Goal: Task Accomplishment & Management: Manage account settings

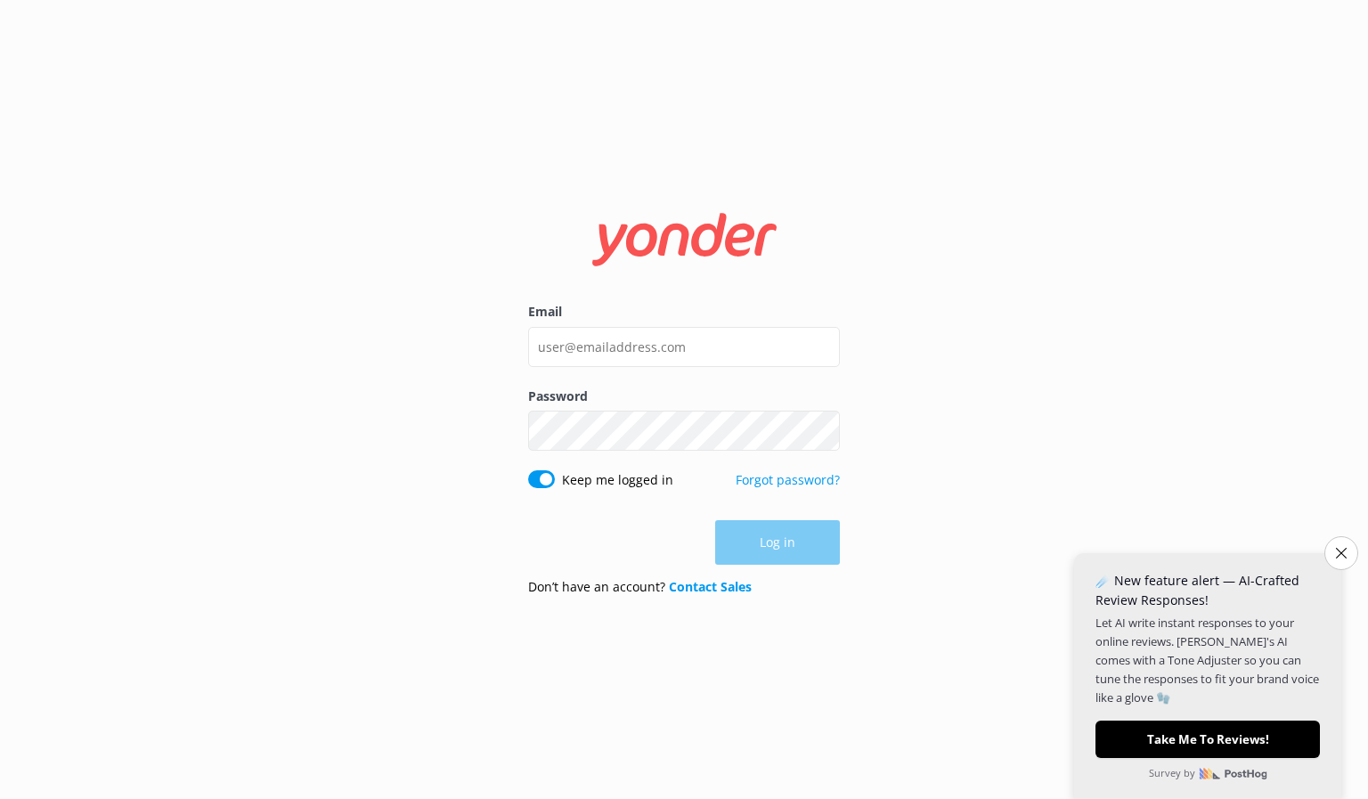
type input "[EMAIL_ADDRESS][DOMAIN_NAME]"
click at [810, 545] on button "Log in" at bounding box center [777, 543] width 125 height 45
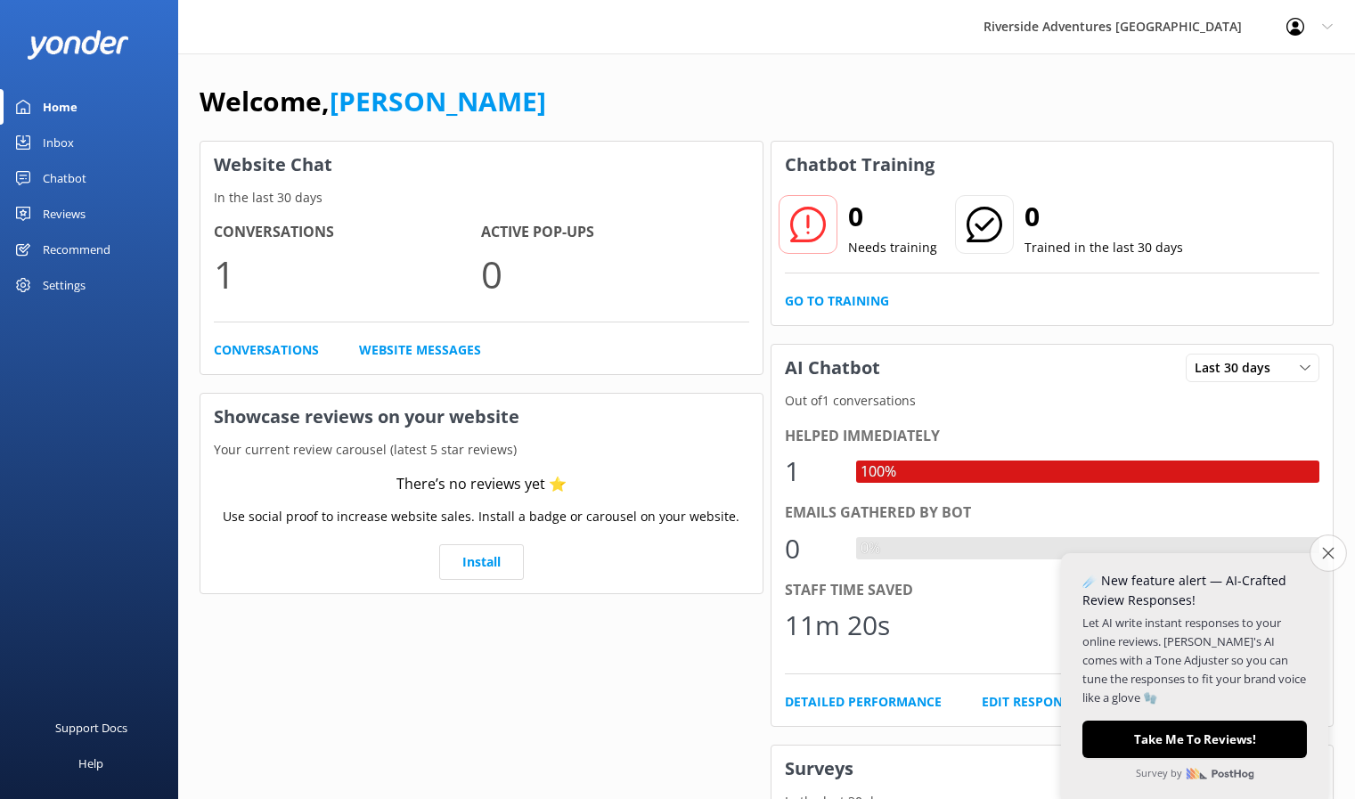
click at [1322, 560] on button "Close survey" at bounding box center [1327, 552] width 37 height 37
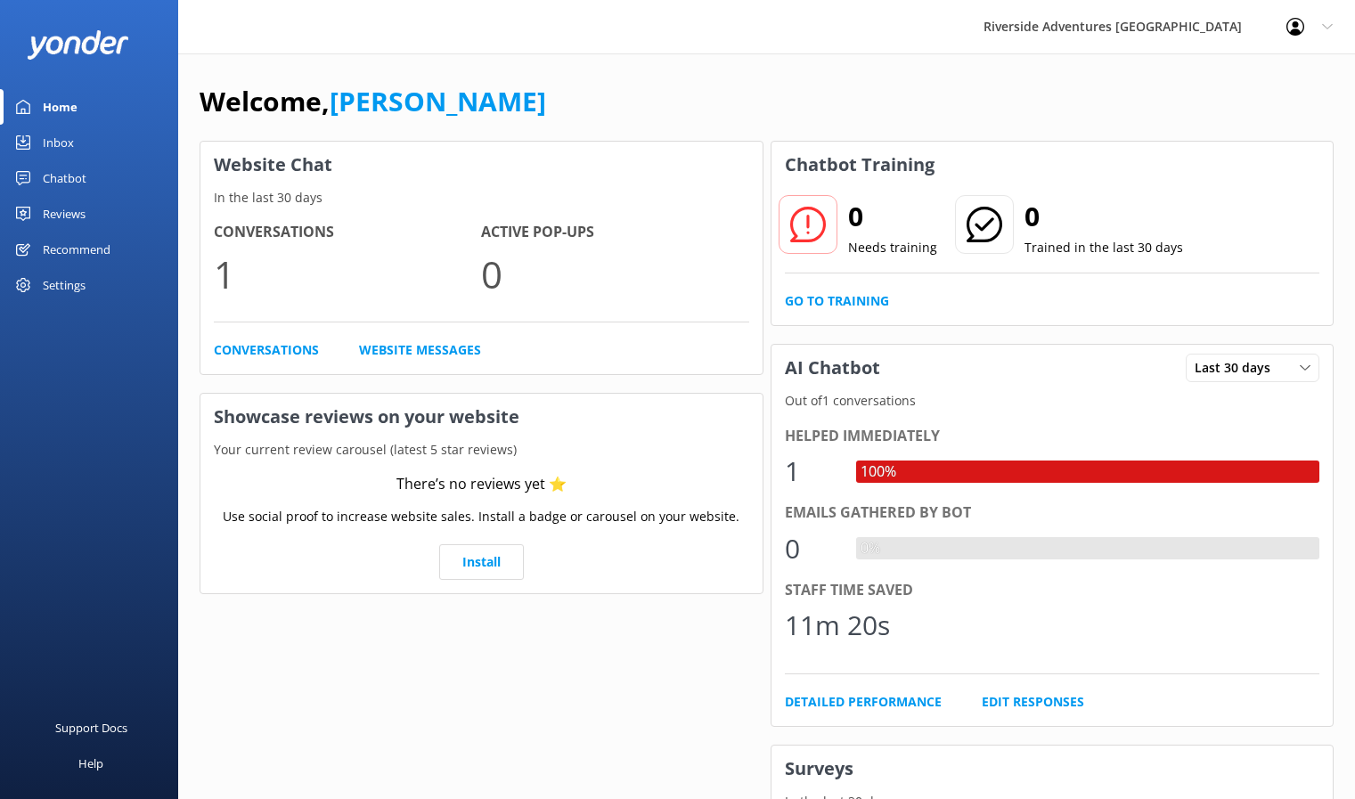
click at [63, 143] on div "Inbox" at bounding box center [58, 143] width 31 height 36
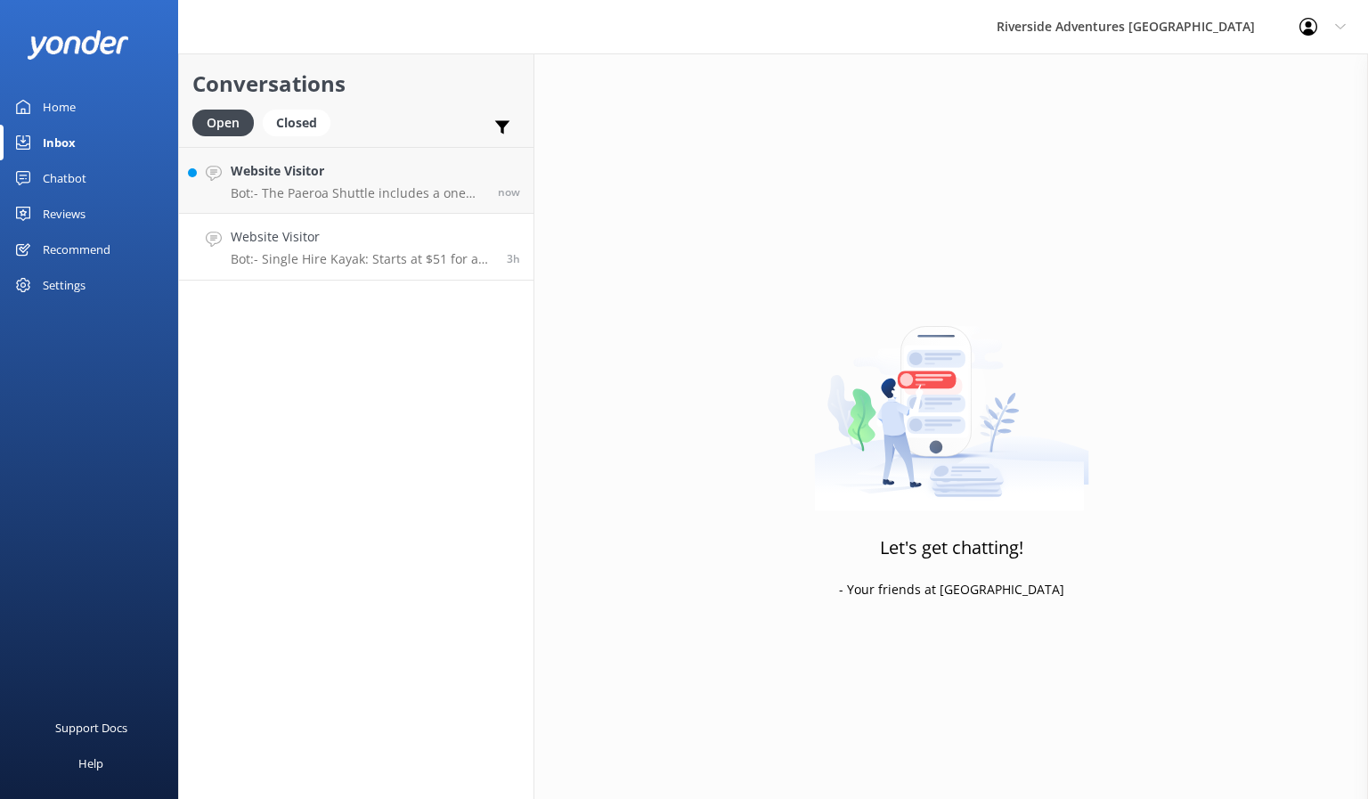
click at [354, 255] on p "Bot: - Single Hire Kayak: Starts at $51 for a half day and $83 for a full day. …" at bounding box center [362, 259] width 263 height 16
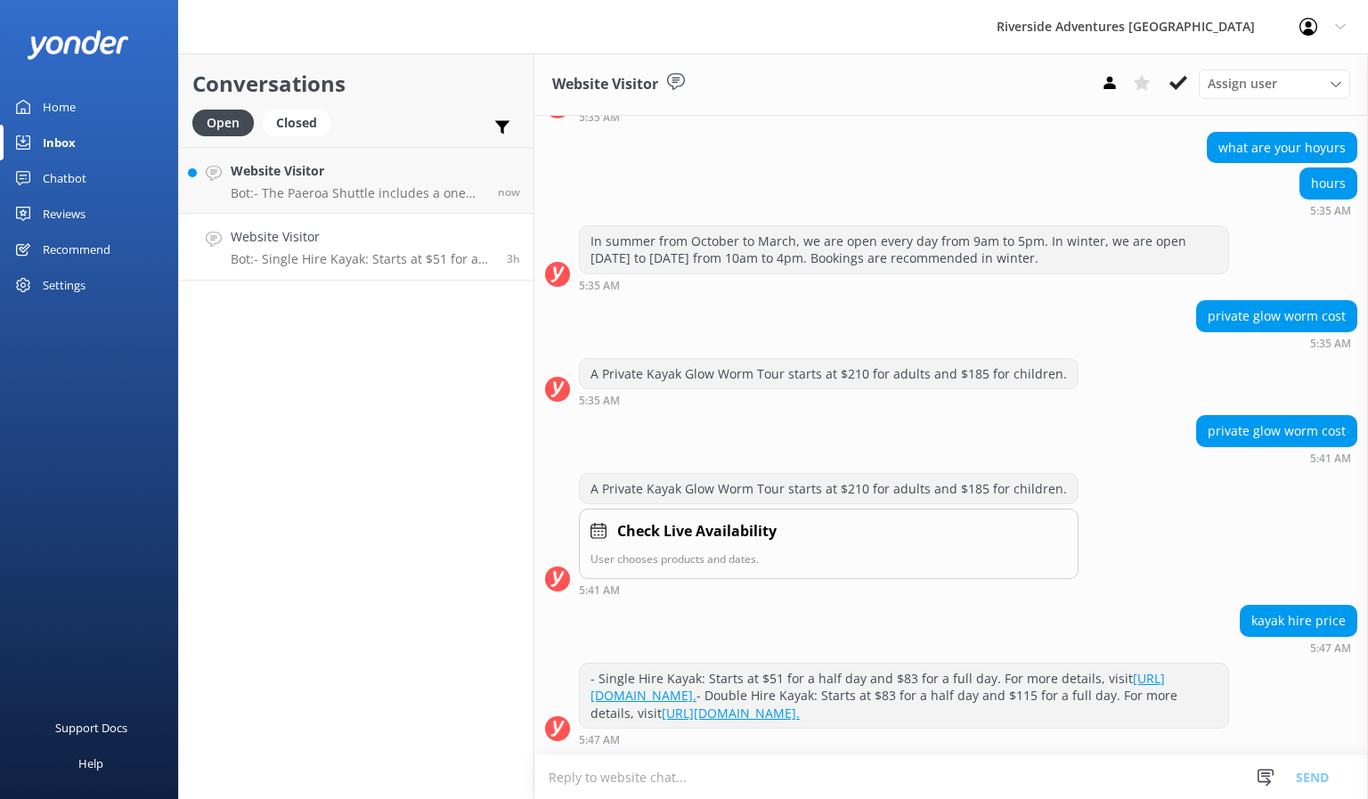
scroll to position [1654, 0]
click at [343, 181] on h4 "Website Visitor" at bounding box center [361, 171] width 260 height 20
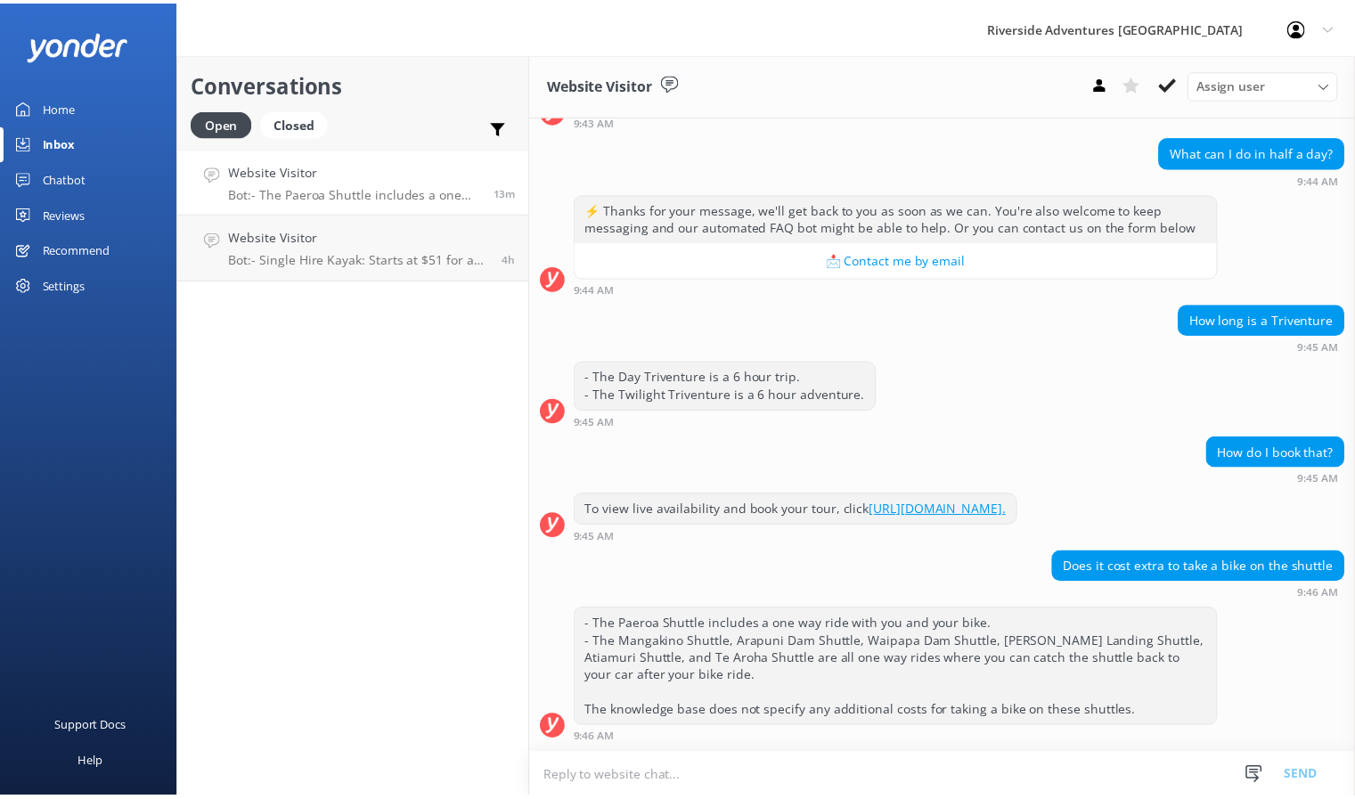
scroll to position [626, 0]
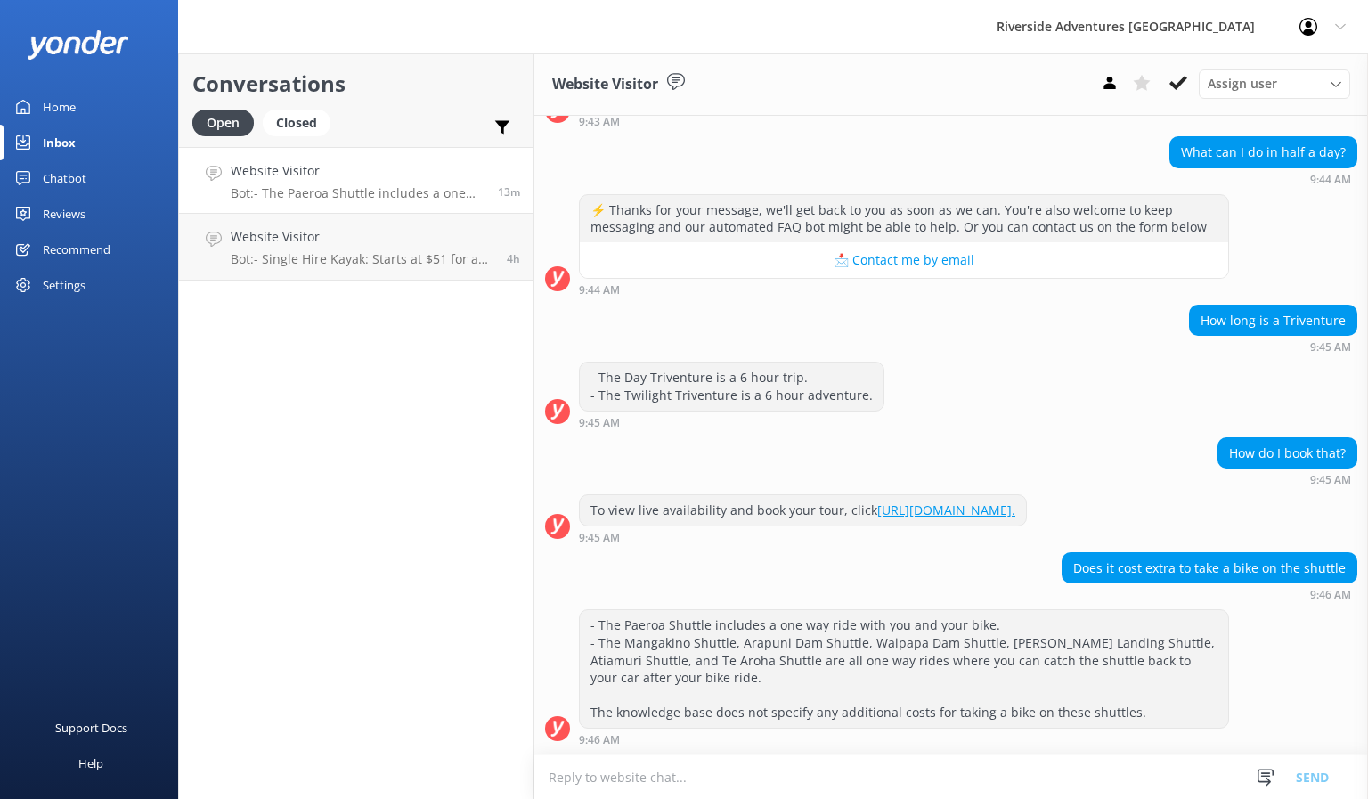
click at [66, 183] on div "Chatbot" at bounding box center [65, 178] width 44 height 36
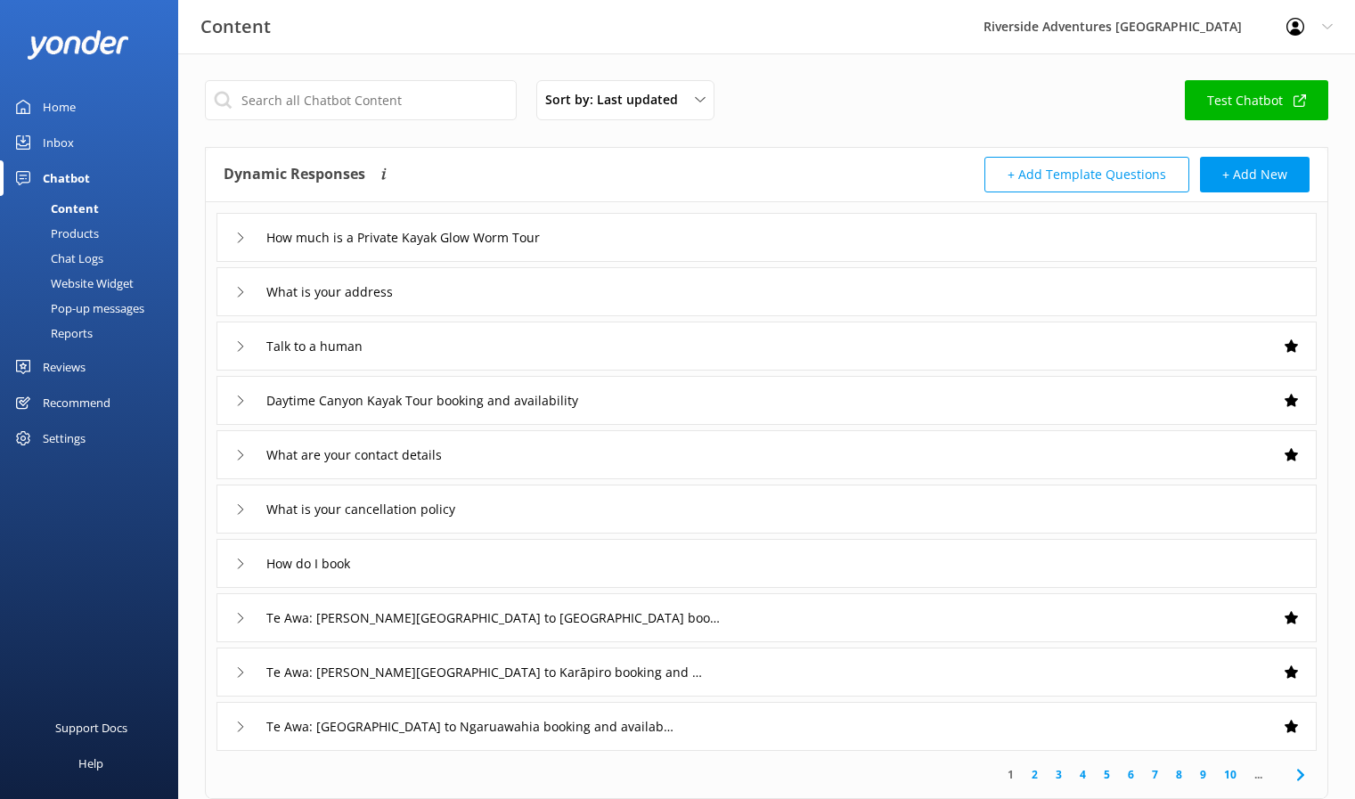
click at [237, 232] on icon at bounding box center [240, 237] width 11 height 11
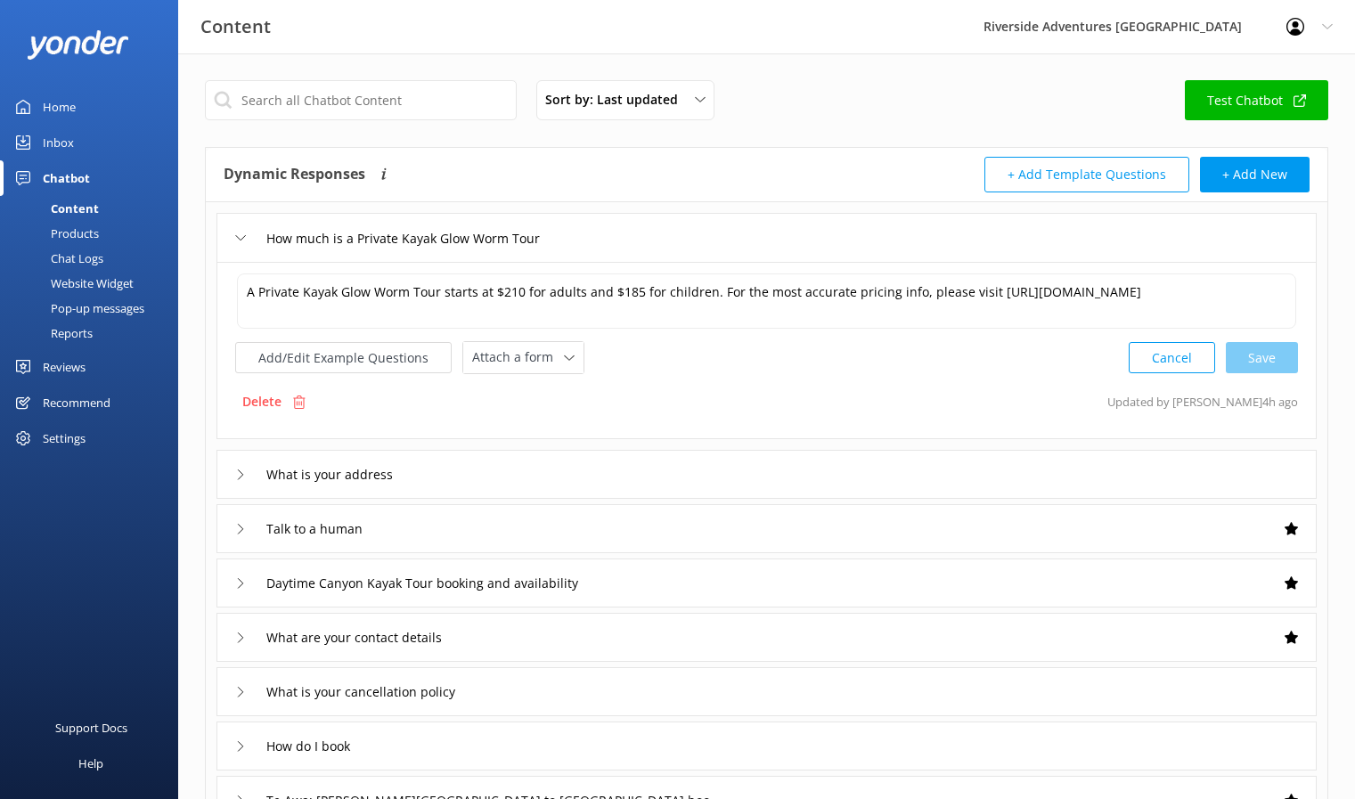
click at [237, 232] on icon at bounding box center [240, 237] width 11 height 11
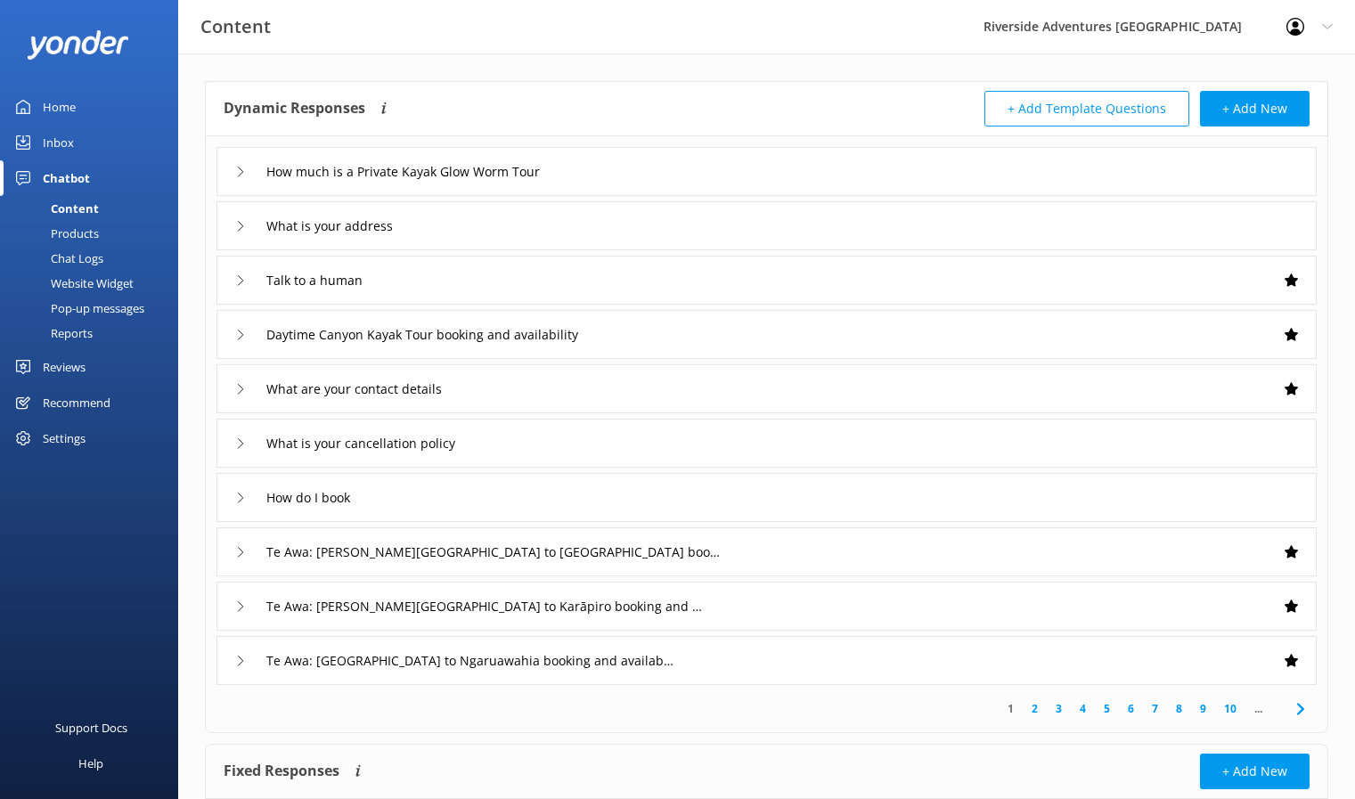
scroll to position [0, 0]
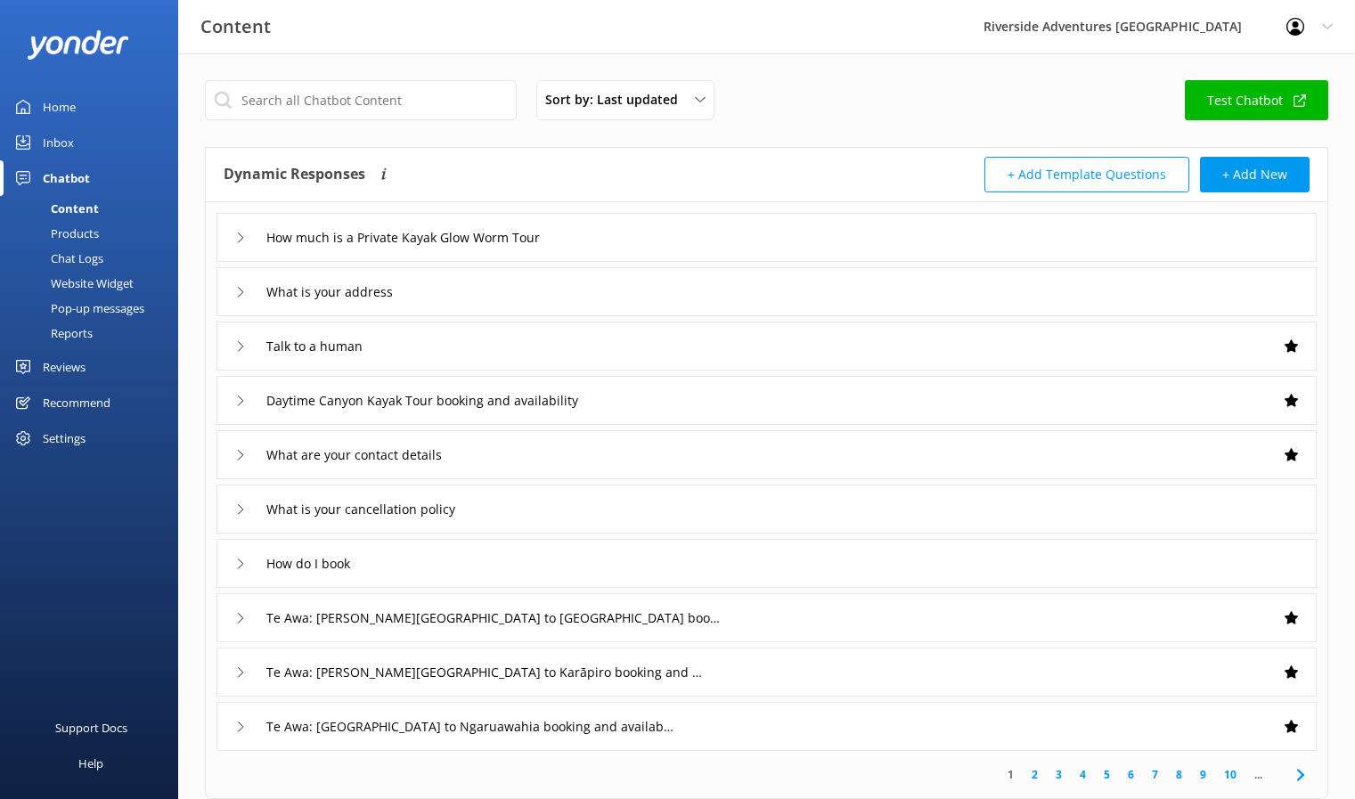
click at [86, 224] on div "Products" at bounding box center [55, 233] width 88 height 25
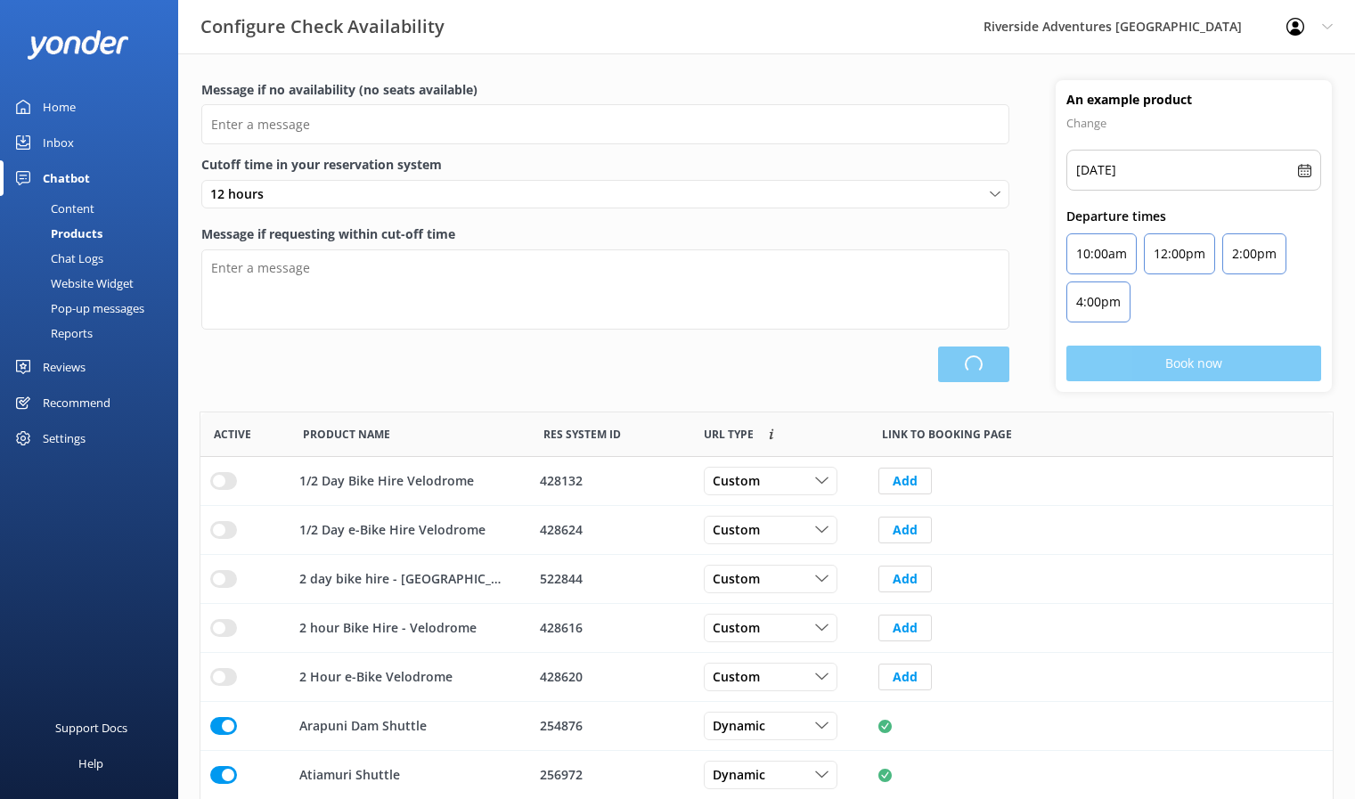
scroll to position [522, 1119]
type input "There are no seats available, please check an alternative day"
type textarea "Our online booking system closes {hours} prior to departure. Please contact us …"
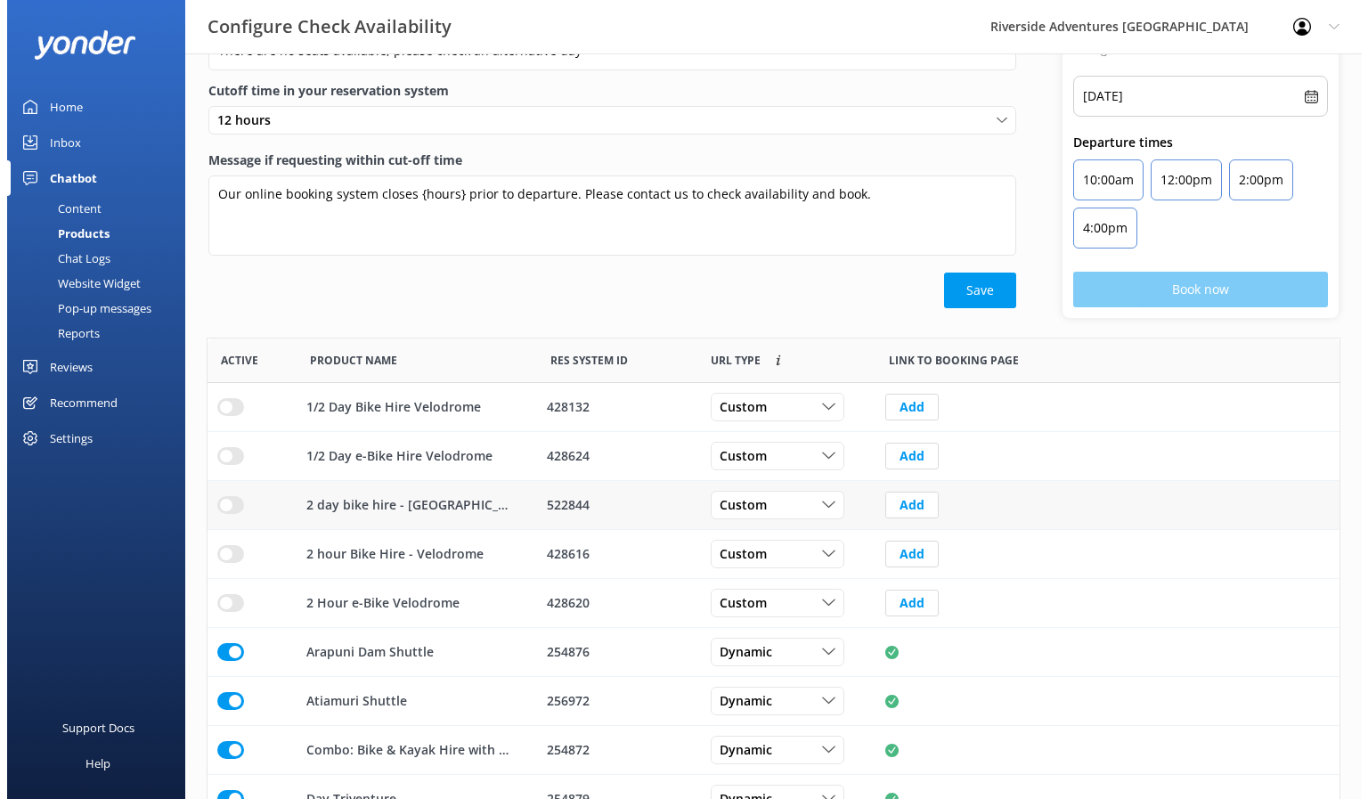
scroll to position [0, 0]
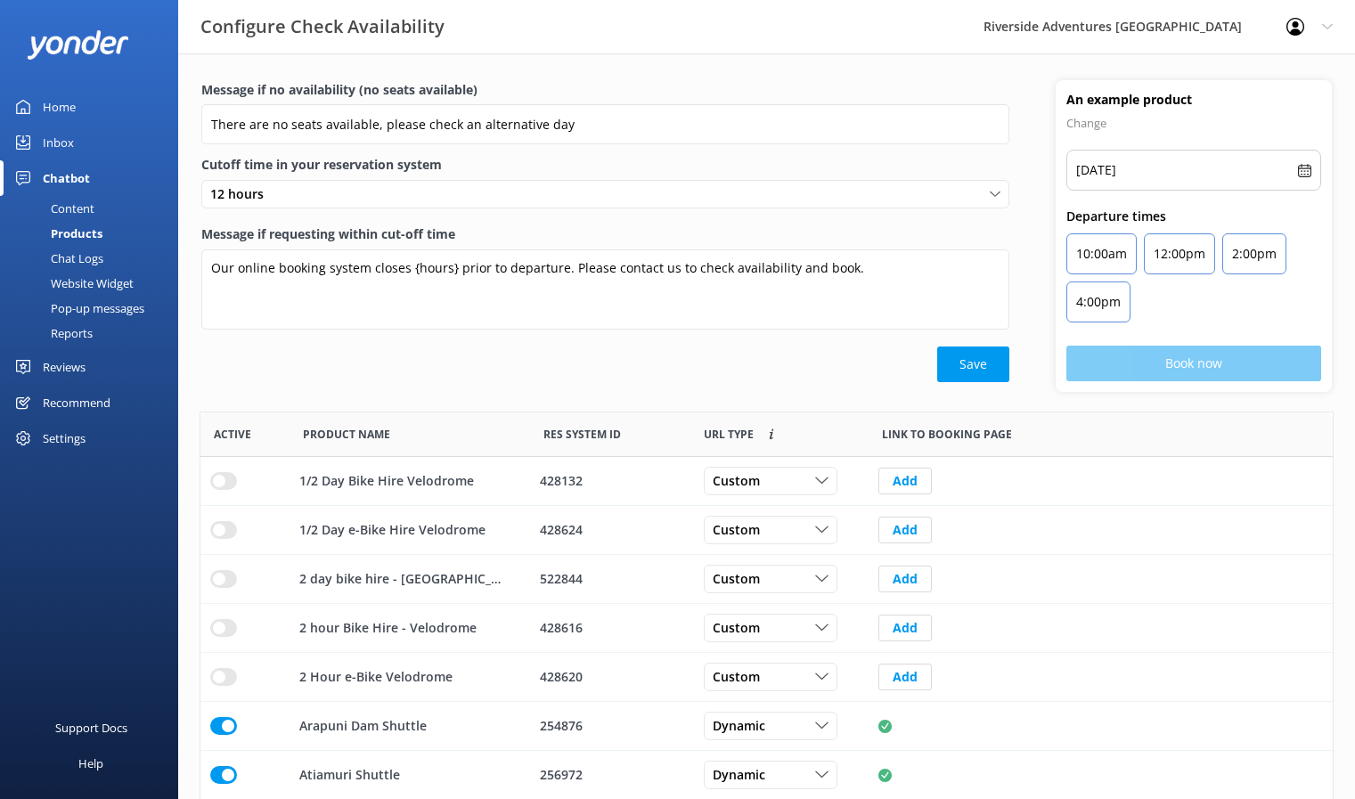
click at [72, 249] on div "Chat Logs" at bounding box center [57, 258] width 93 height 25
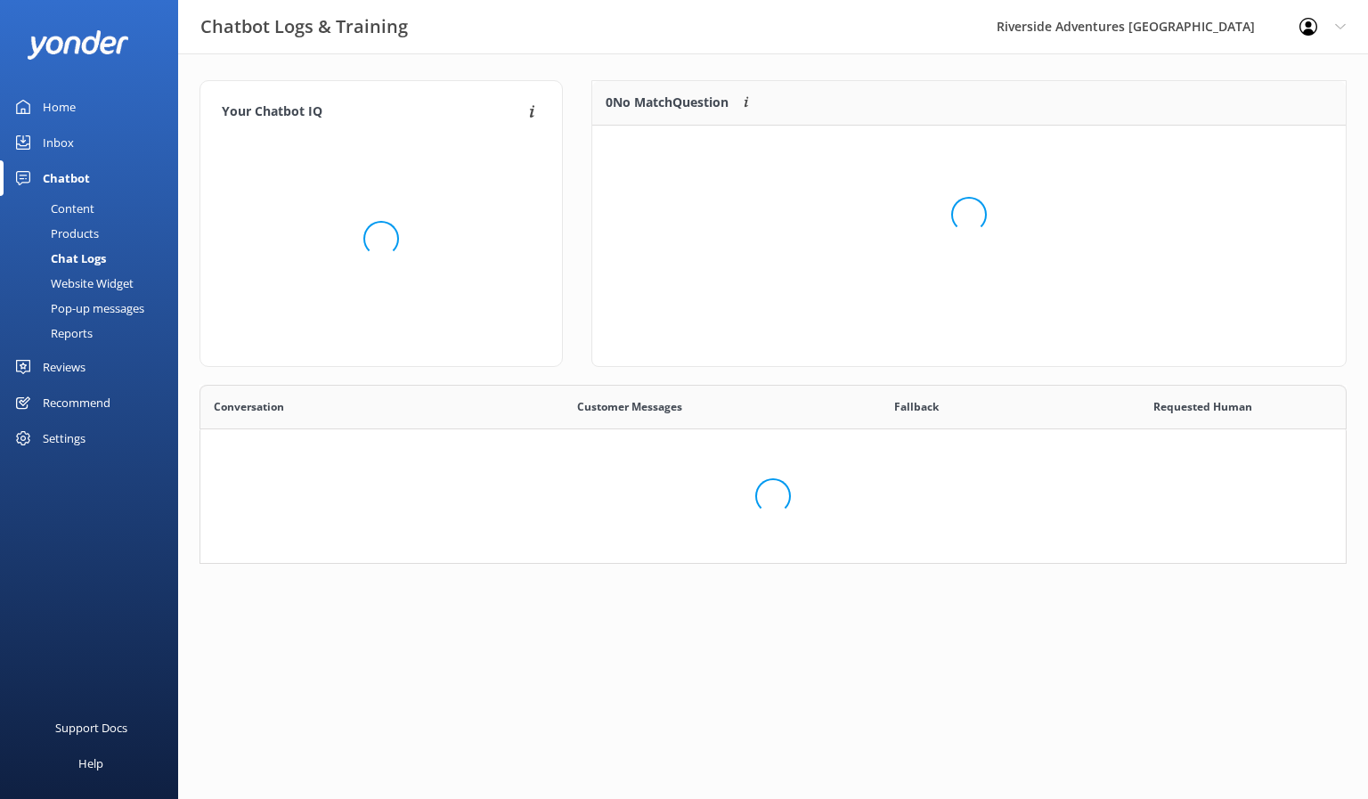
scroll to position [14, 14]
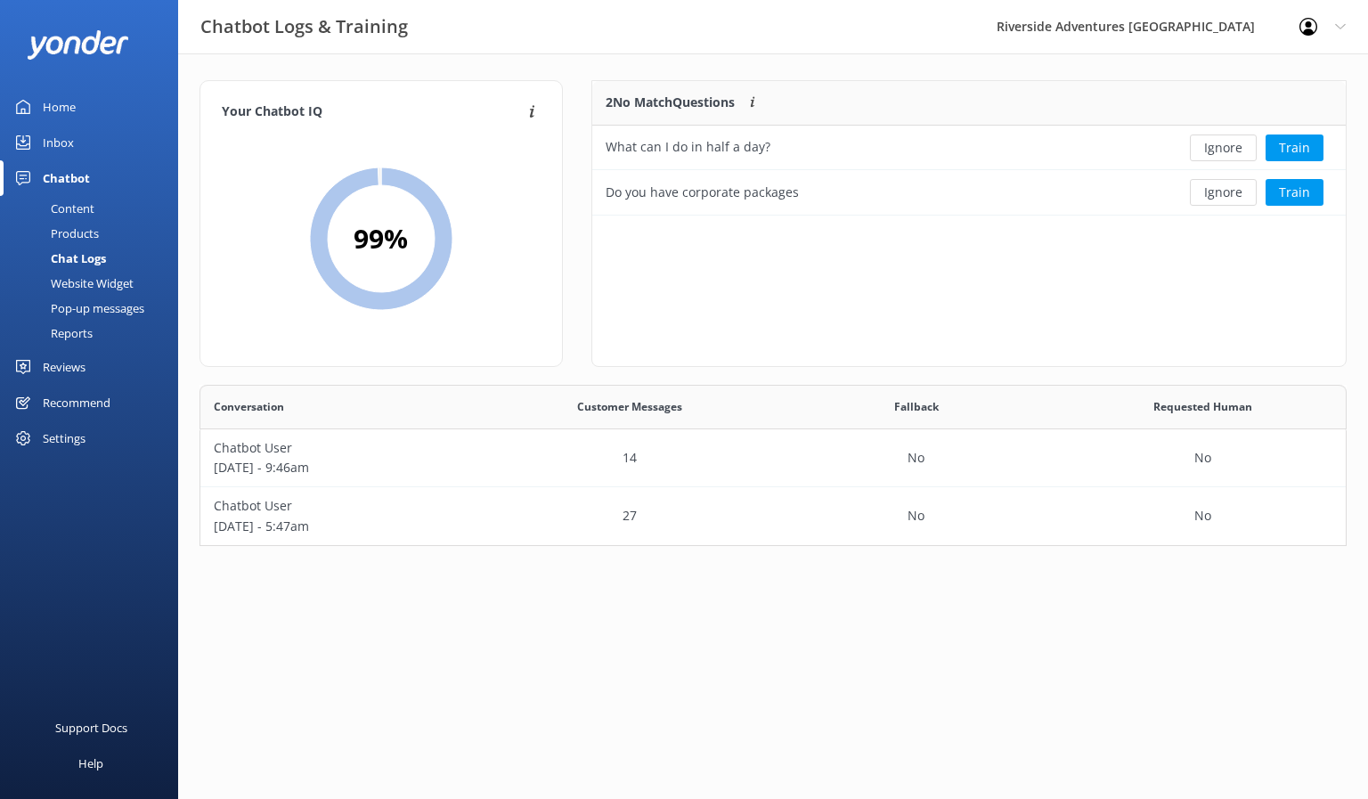
click at [69, 291] on div "Website Widget" at bounding box center [72, 283] width 123 height 25
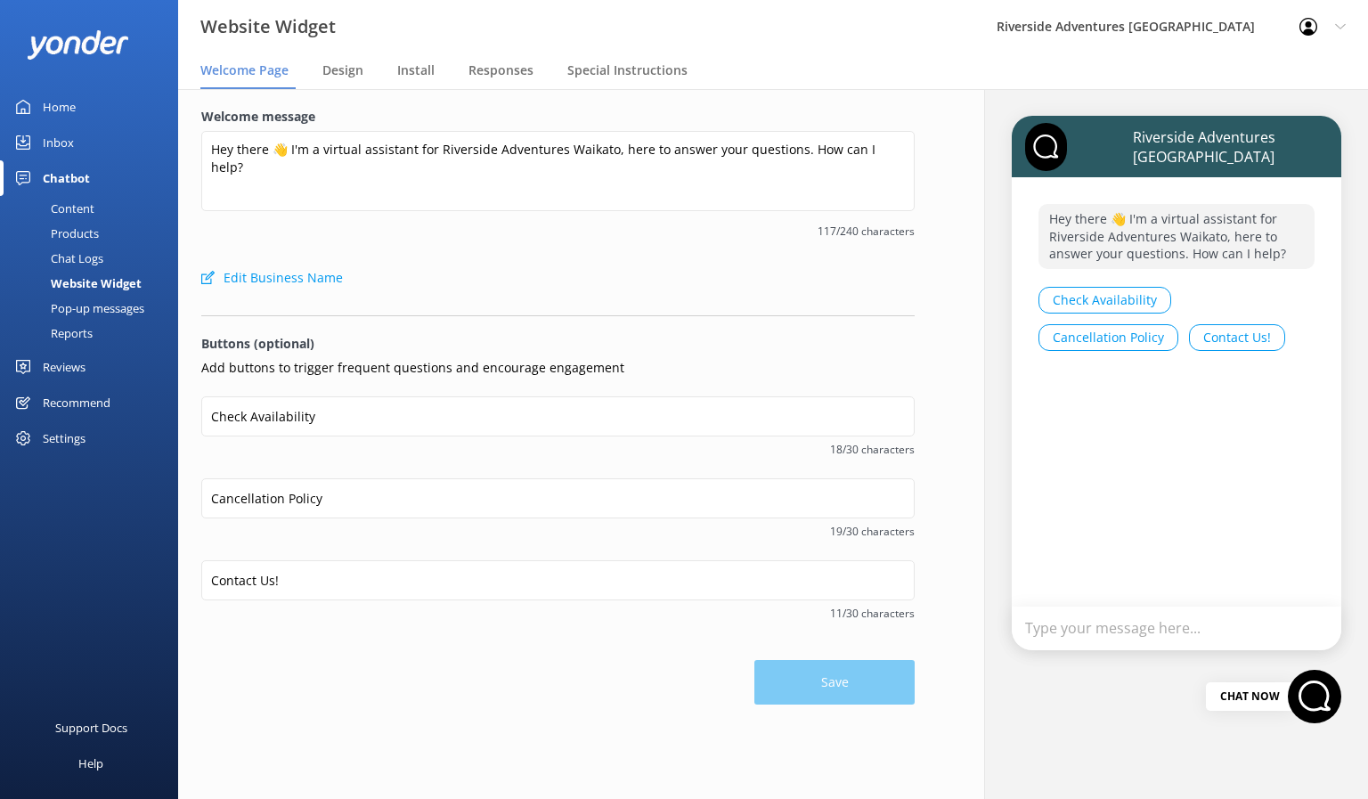
click at [83, 310] on div "Pop-up messages" at bounding box center [78, 308] width 134 height 25
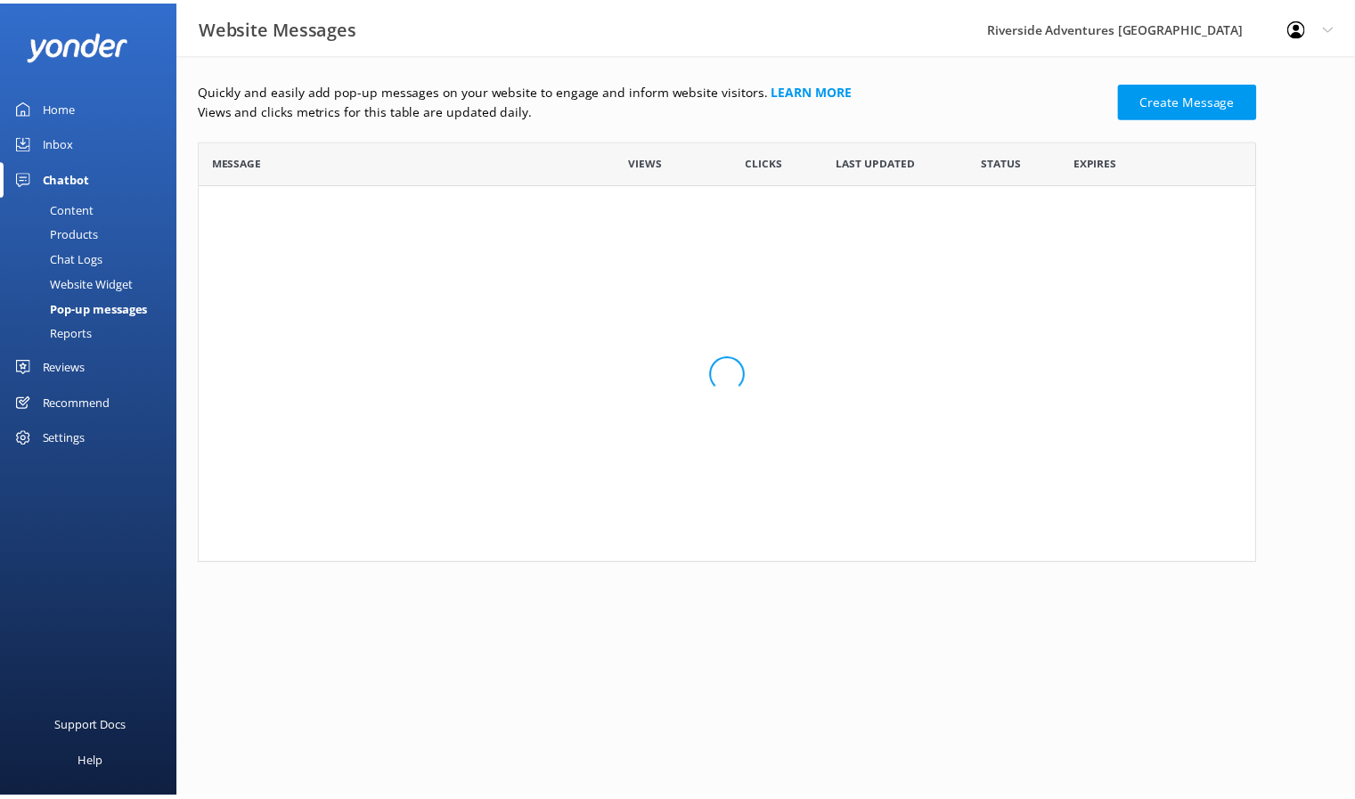
scroll to position [411, 1055]
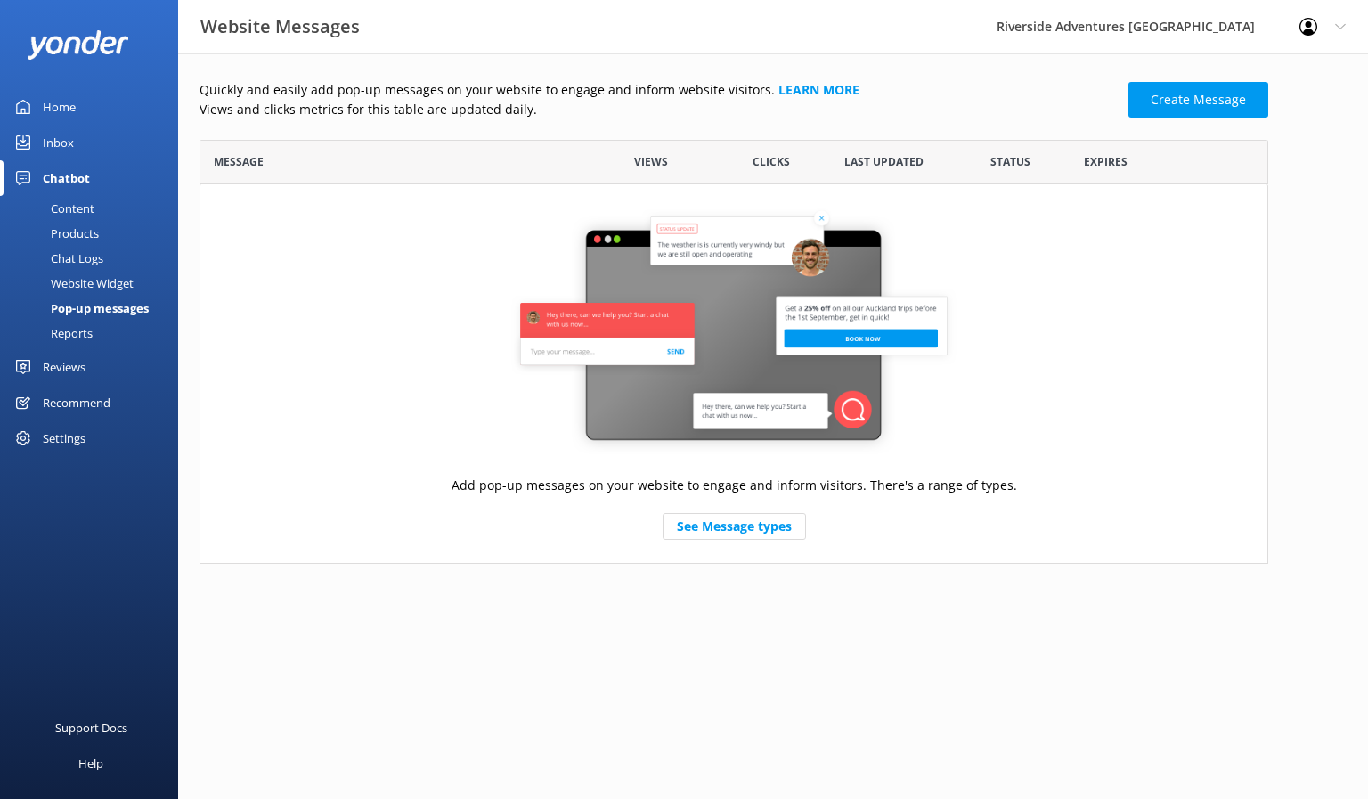
click at [70, 333] on div "Reports" at bounding box center [52, 333] width 82 height 25
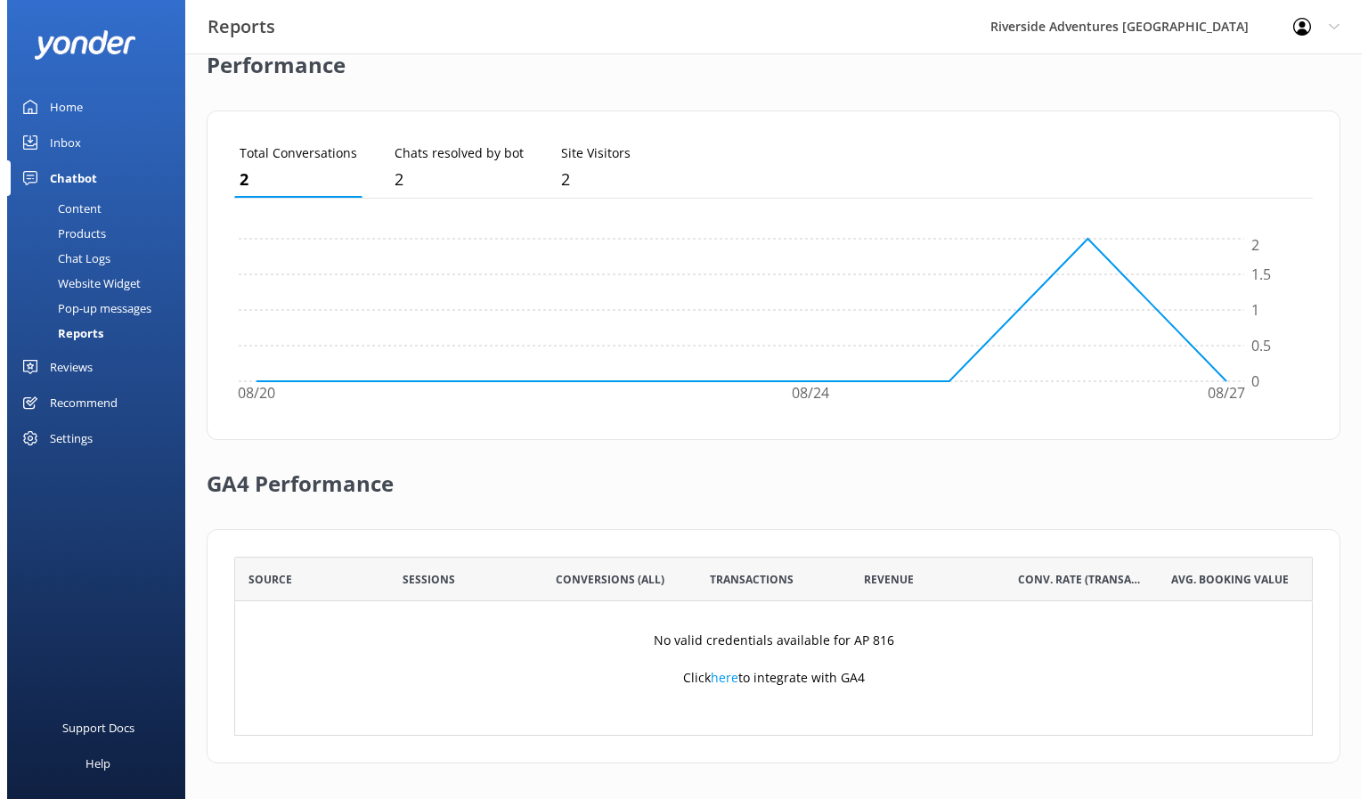
scroll to position [0, 0]
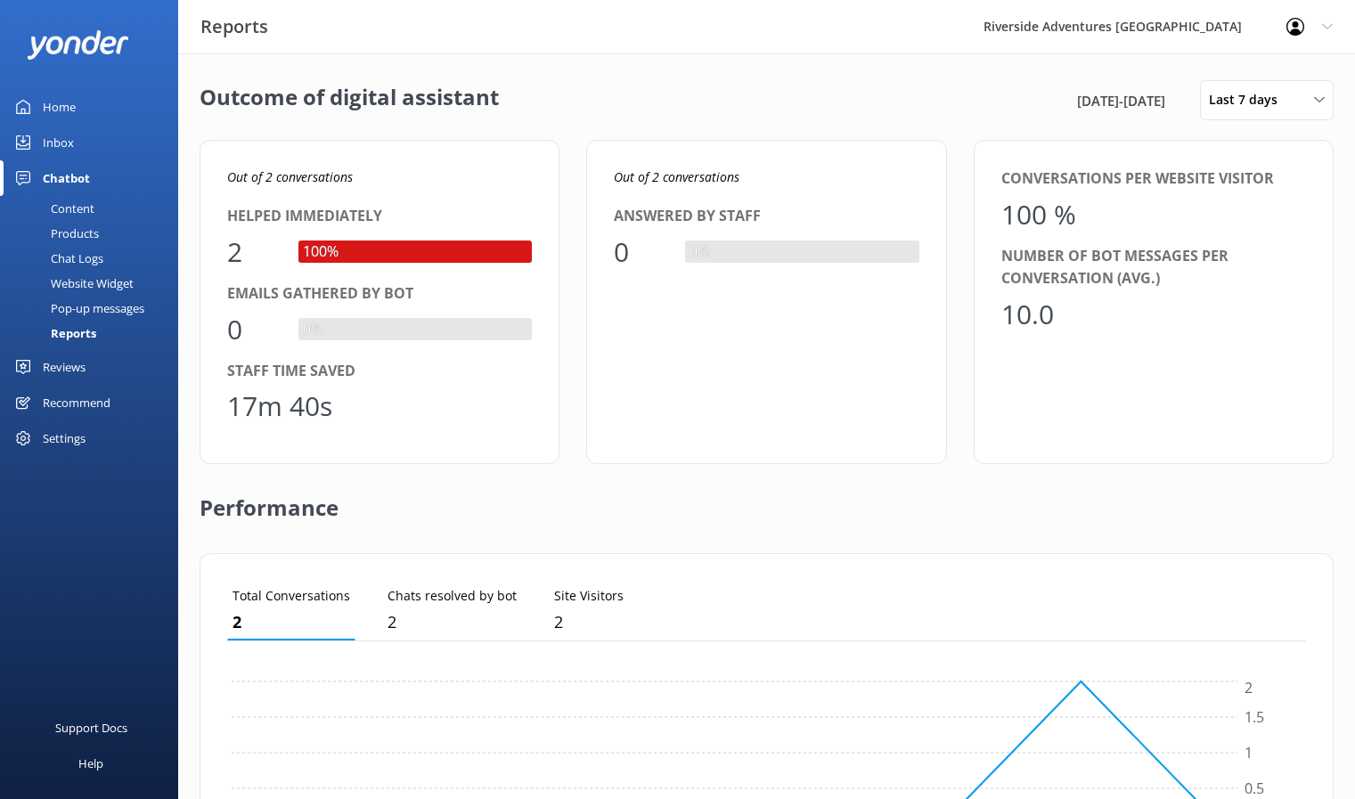
click at [111, 299] on div "Pop-up messages" at bounding box center [78, 308] width 134 height 25
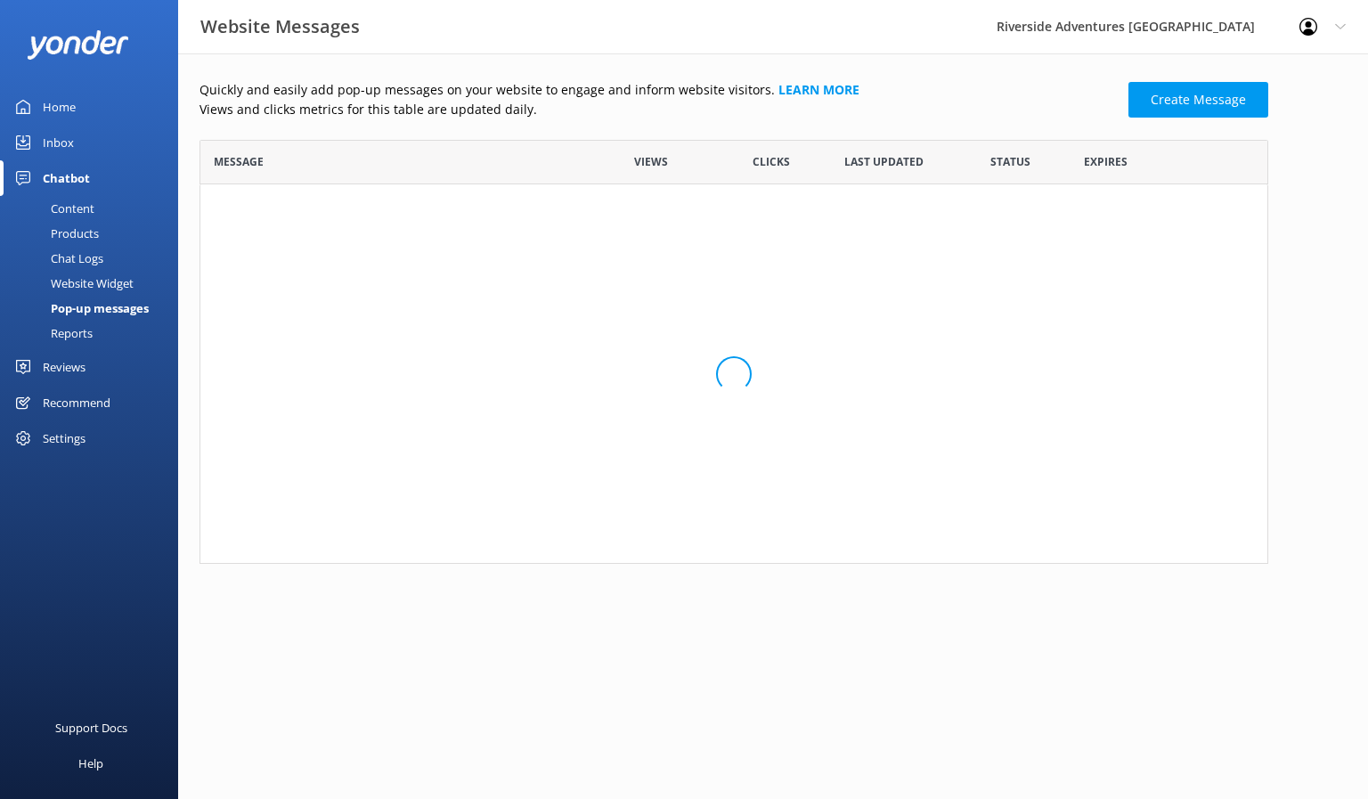
scroll to position [411, 1055]
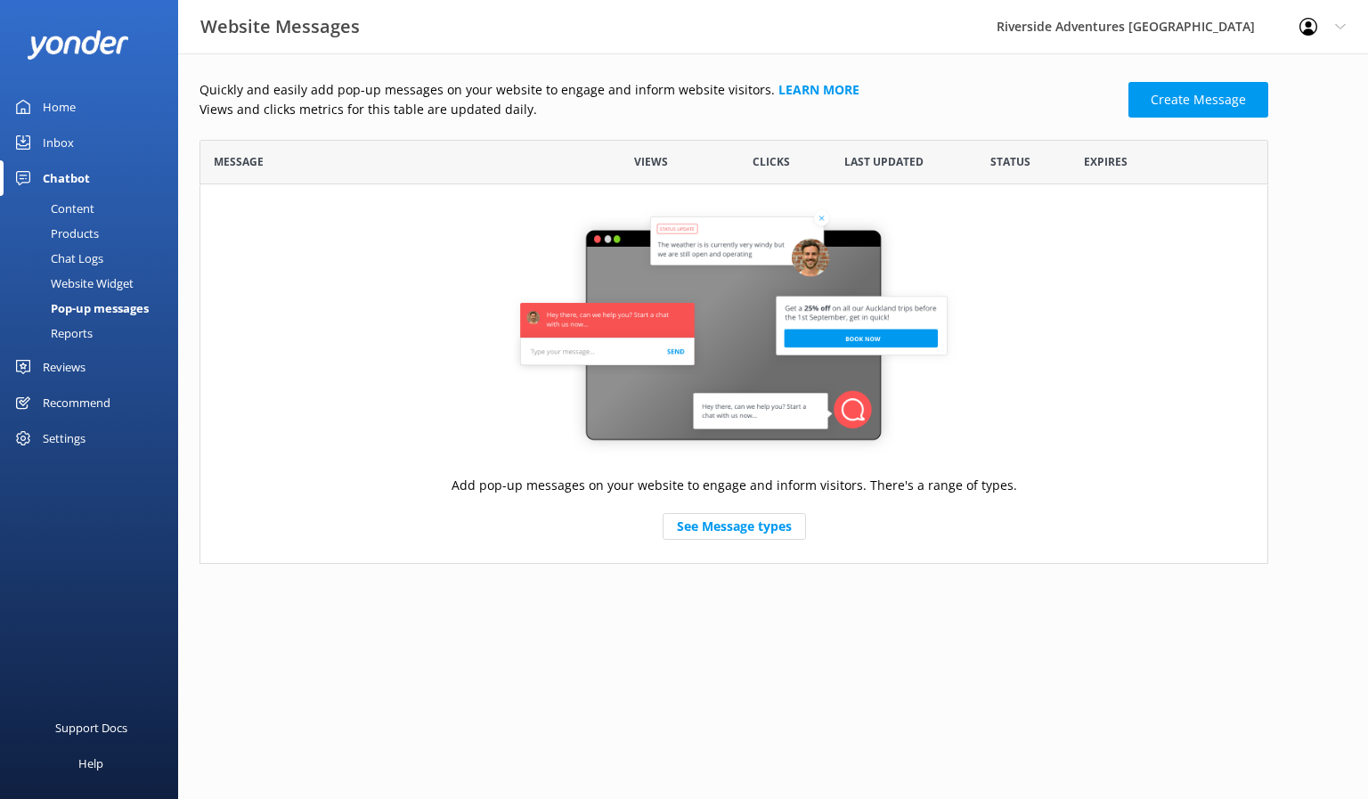
click at [647, 167] on span "Views" at bounding box center [651, 161] width 34 height 17
click at [770, 157] on span "Clicks" at bounding box center [771, 161] width 37 height 17
click at [887, 159] on span "Last updated" at bounding box center [883, 161] width 79 height 17
click at [793, 84] on link "Learn more" at bounding box center [818, 89] width 81 height 17
click at [397, 693] on html "Website Messages Riverside Adventures Waikato Profile Settings Logout Home Inbo…" at bounding box center [684, 399] width 1368 height 799
